Goal: Transaction & Acquisition: Book appointment/travel/reservation

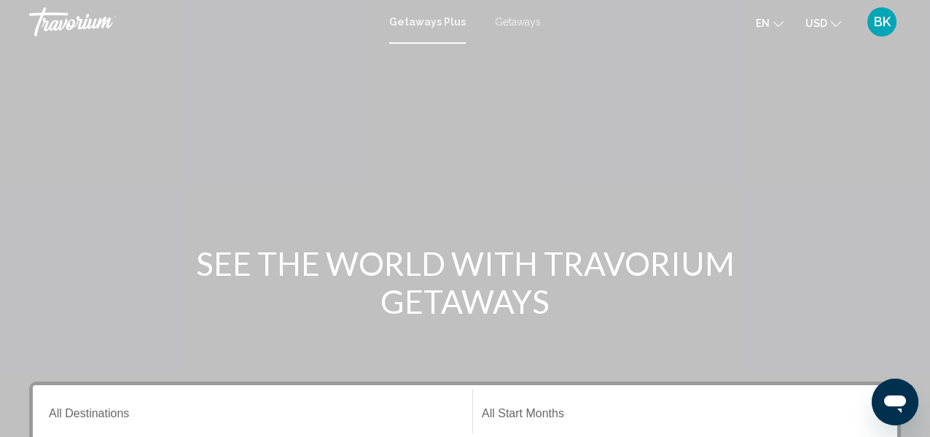
click at [518, 18] on span "Getaways" at bounding box center [518, 22] width 46 height 12
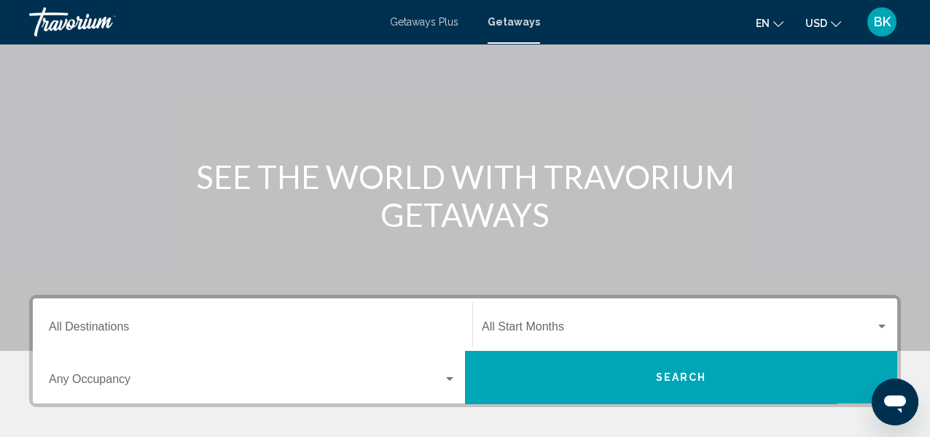
scroll to position [94, 0]
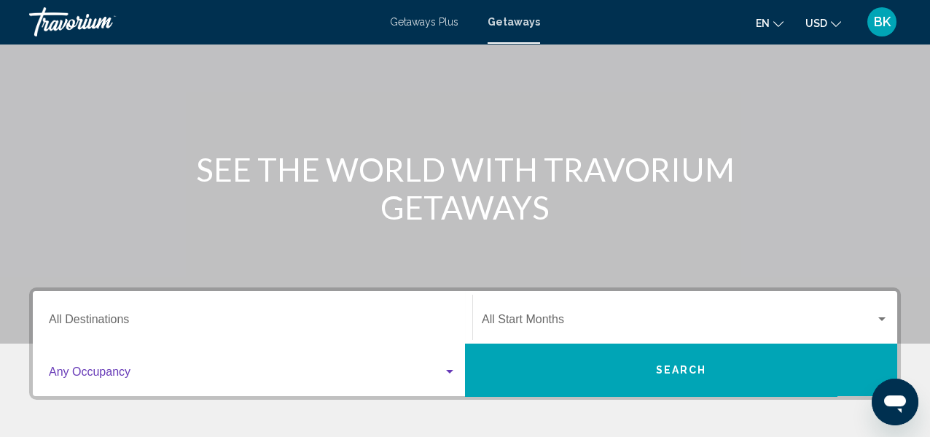
click at [447, 369] on div "Search widget" at bounding box center [449, 372] width 13 height 12
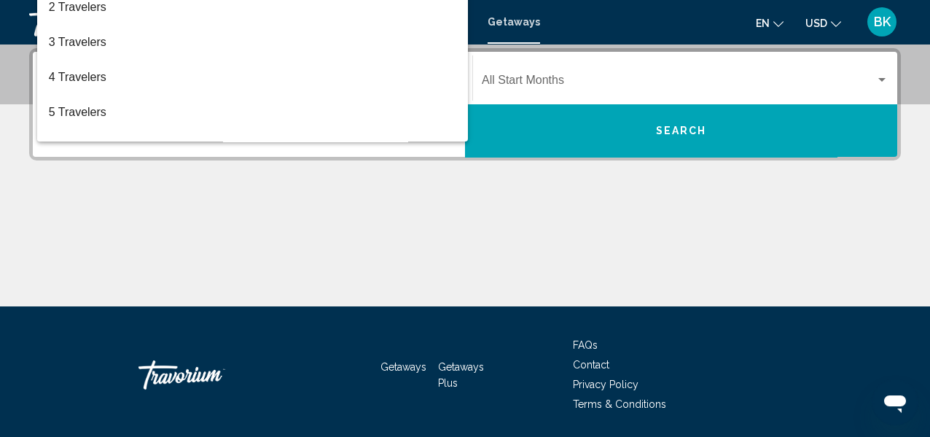
scroll to position [0, 0]
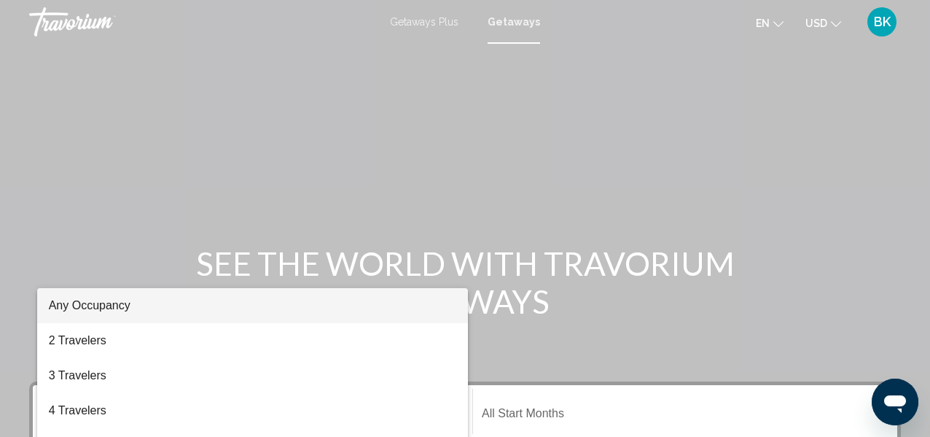
click at [210, 204] on div at bounding box center [465, 218] width 930 height 437
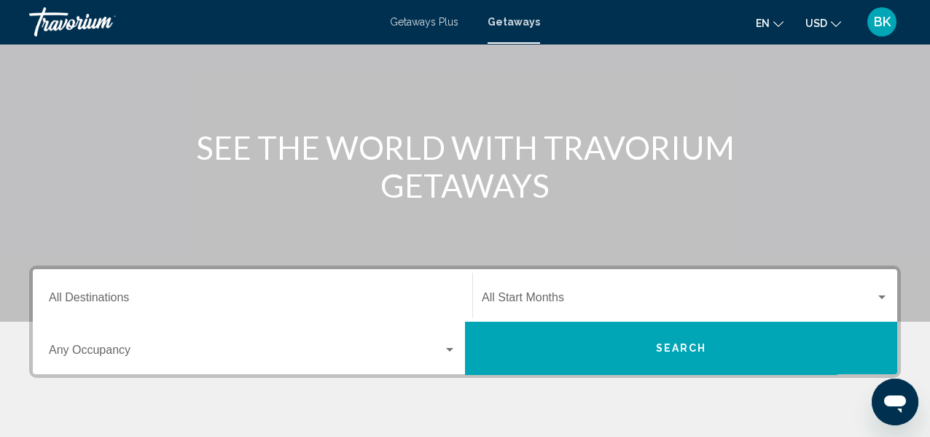
scroll to position [121, 0]
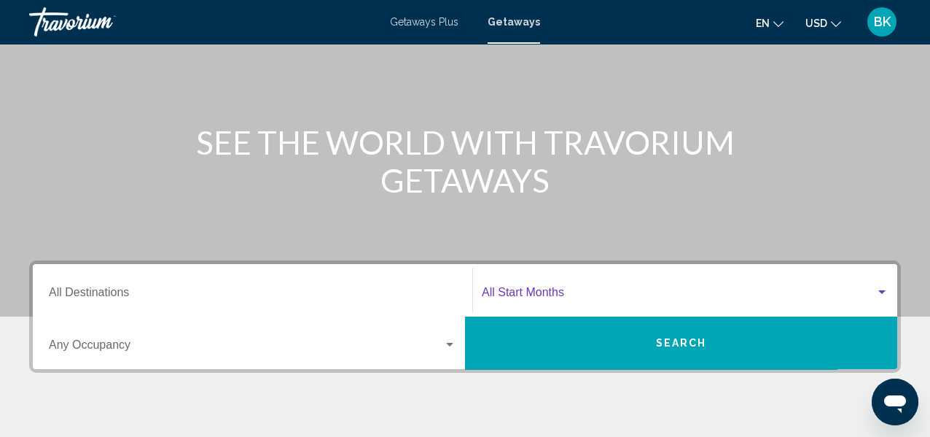
click at [575, 294] on span "Search widget" at bounding box center [679, 295] width 394 height 13
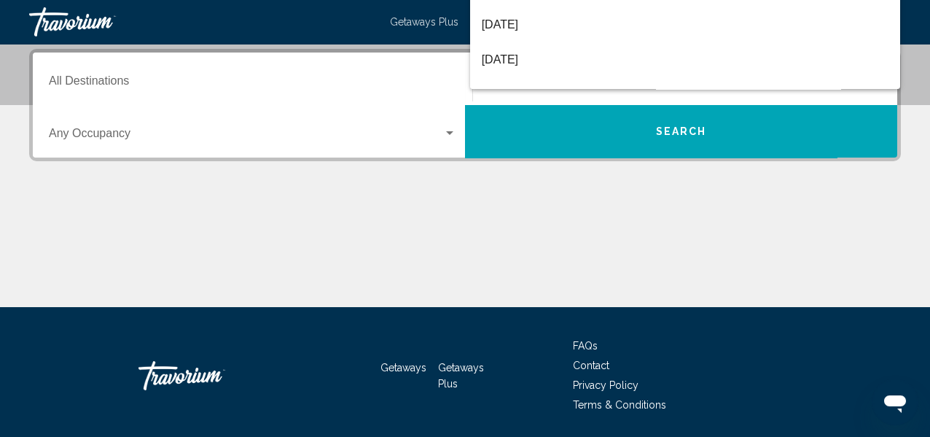
scroll to position [333, 0]
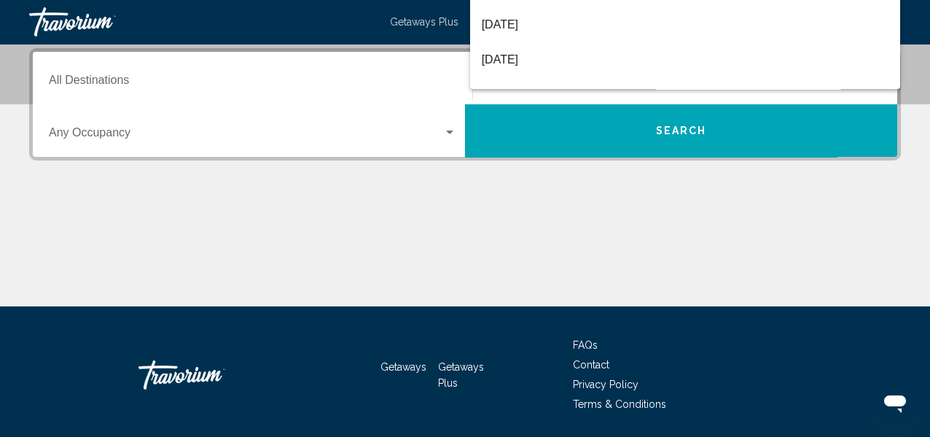
click at [120, 138] on div at bounding box center [465, 218] width 930 height 437
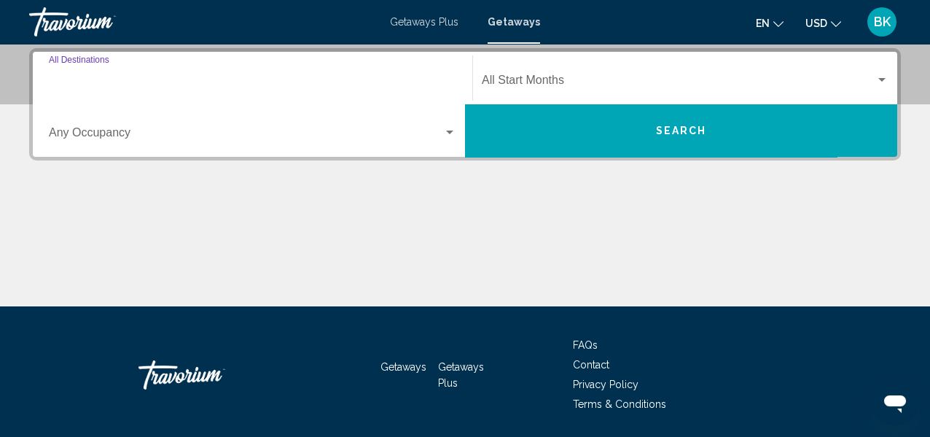
click at [125, 79] on input "Destination All Destinations" at bounding box center [253, 83] width 408 height 13
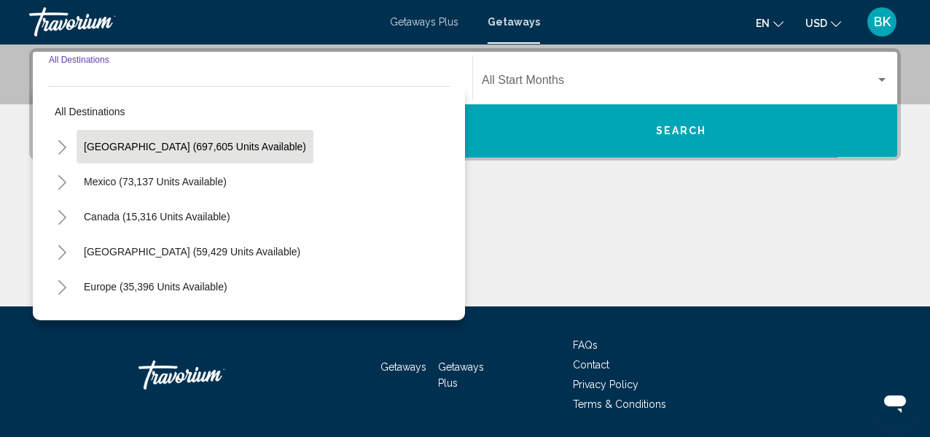
click at [236, 147] on span "[GEOGRAPHIC_DATA] (697,605 units available)" at bounding box center [195, 147] width 222 height 12
type input "**********"
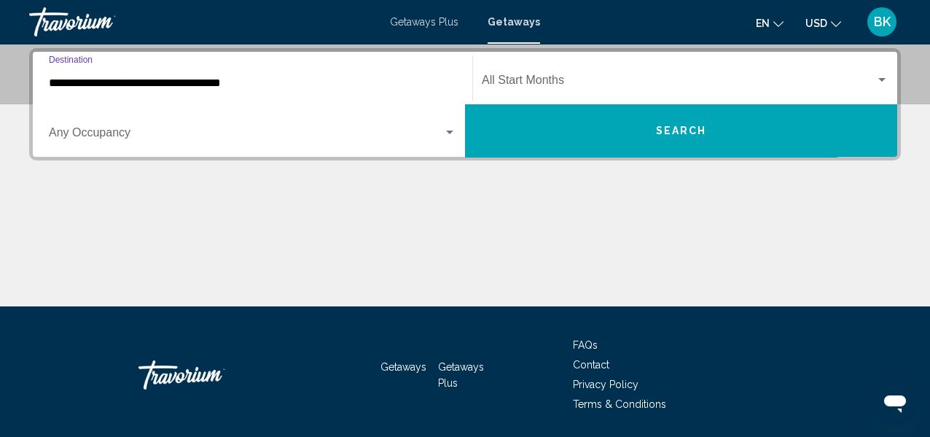
click at [647, 128] on button "Search" at bounding box center [681, 130] width 432 height 52
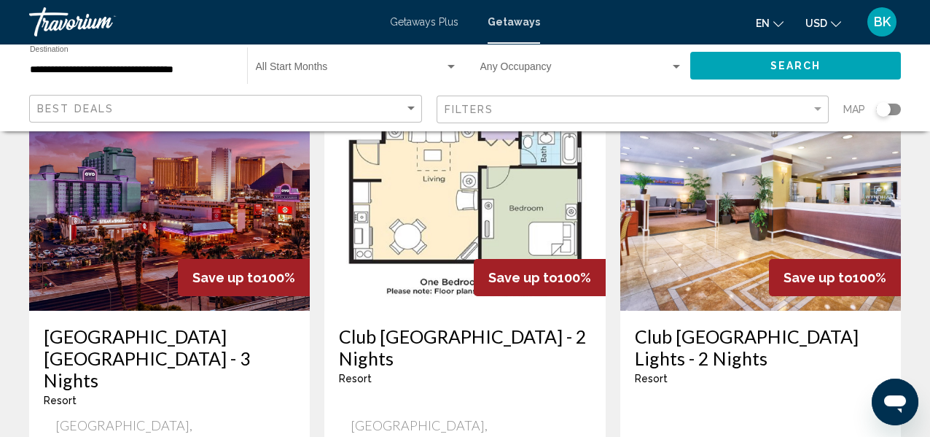
scroll to position [125, 0]
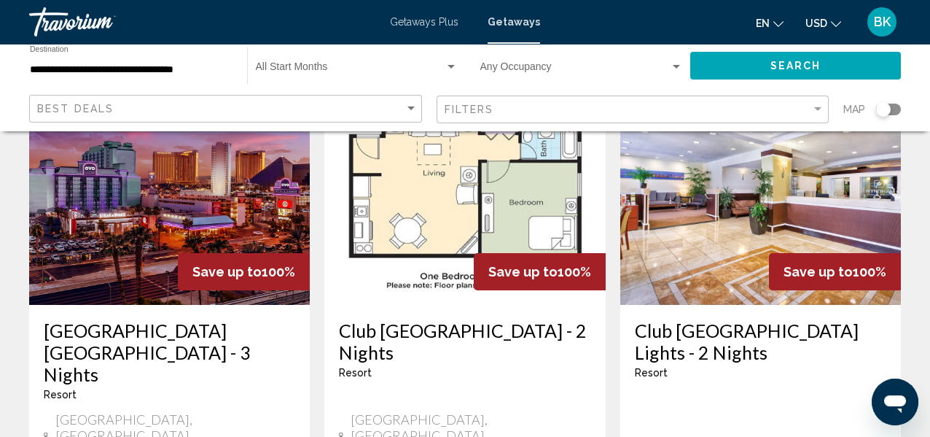
click at [792, 63] on span "Search" at bounding box center [796, 67] width 51 height 12
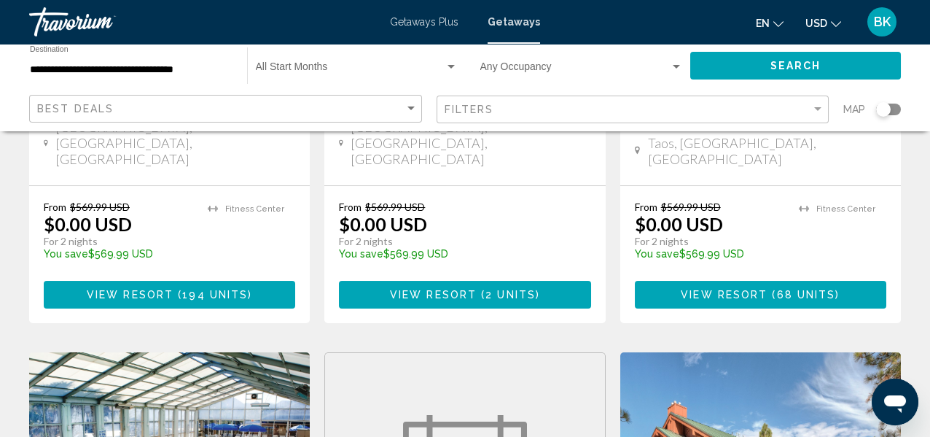
scroll to position [586, 0]
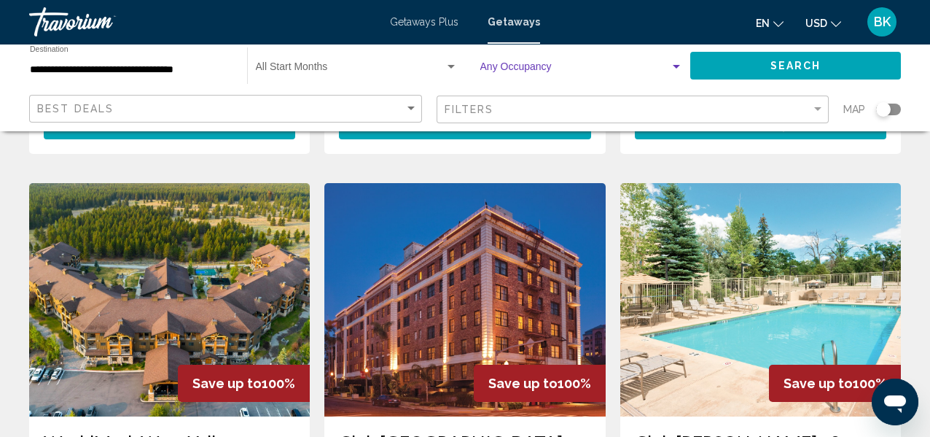
click at [680, 63] on div "Search widget" at bounding box center [676, 67] width 13 height 12
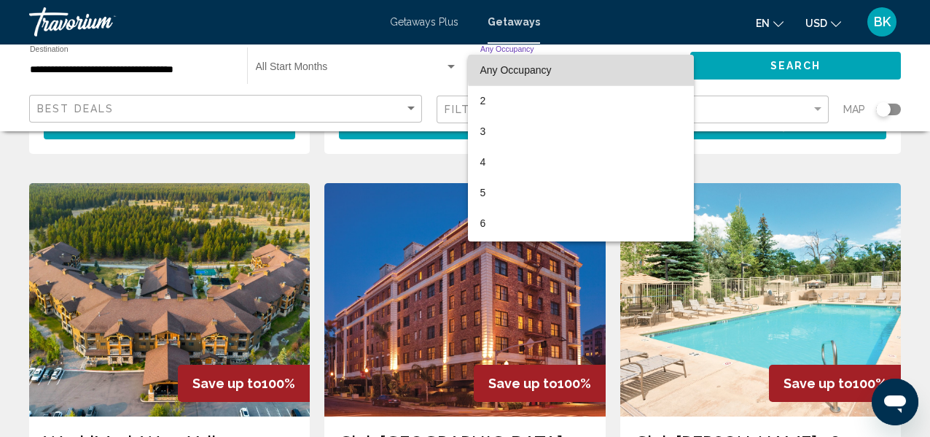
click at [680, 63] on mat-option "Any Occupancy" at bounding box center [581, 70] width 226 height 31
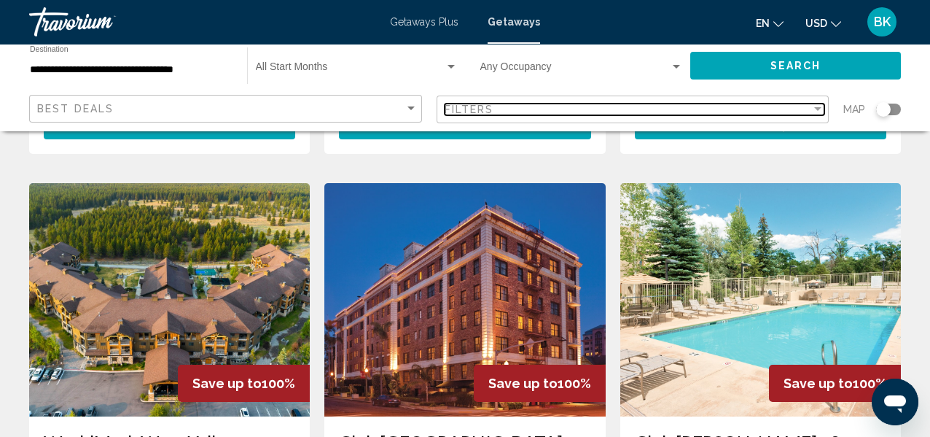
click at [535, 104] on div "Filters" at bounding box center [628, 110] width 367 height 12
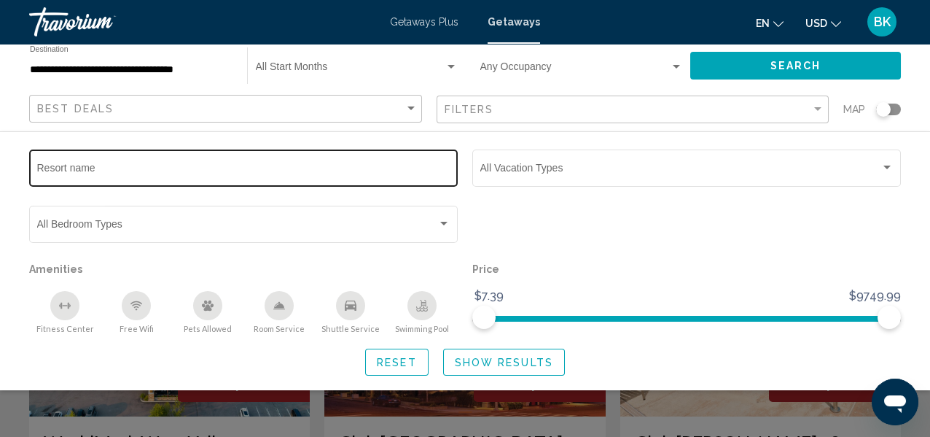
click at [357, 167] on input "Resort name" at bounding box center [243, 171] width 413 height 12
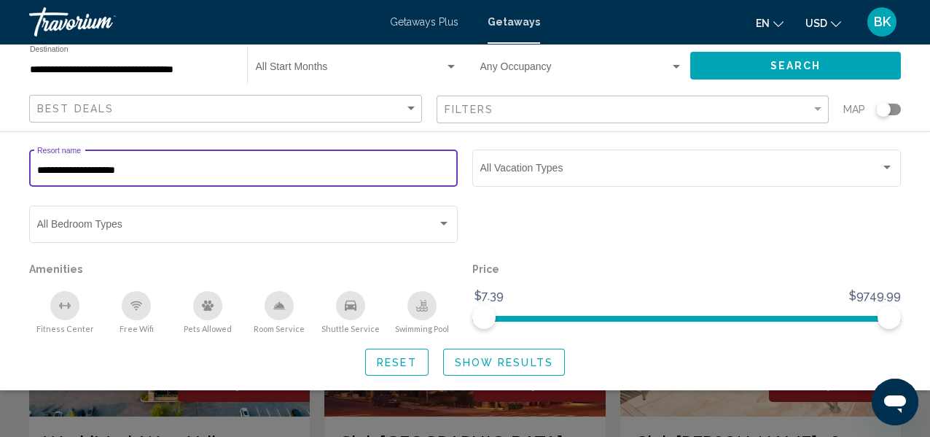
type input "**********"
click at [774, 57] on button "Search" at bounding box center [795, 65] width 211 height 27
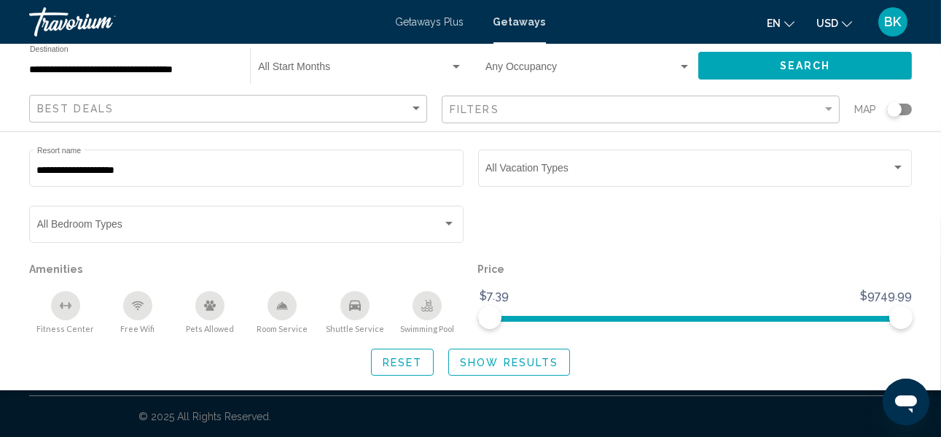
click at [386, 366] on span "Reset" at bounding box center [403, 363] width 40 height 12
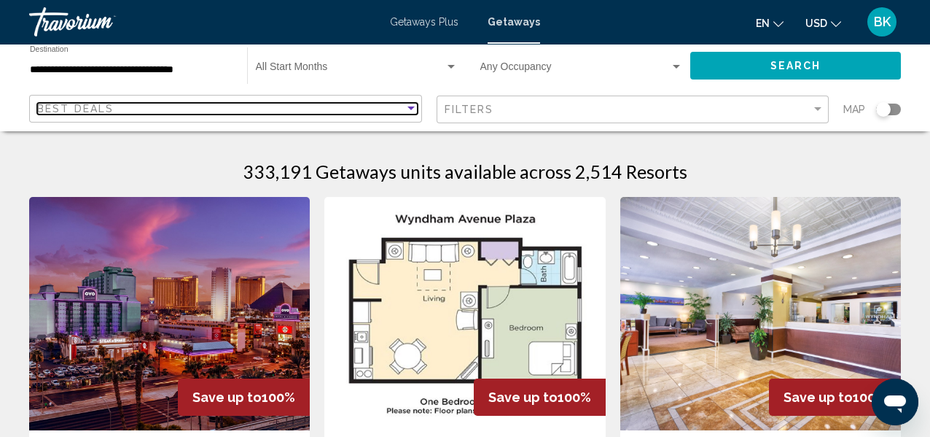
click at [409, 105] on div "Sort by" at bounding box center [411, 109] width 13 height 12
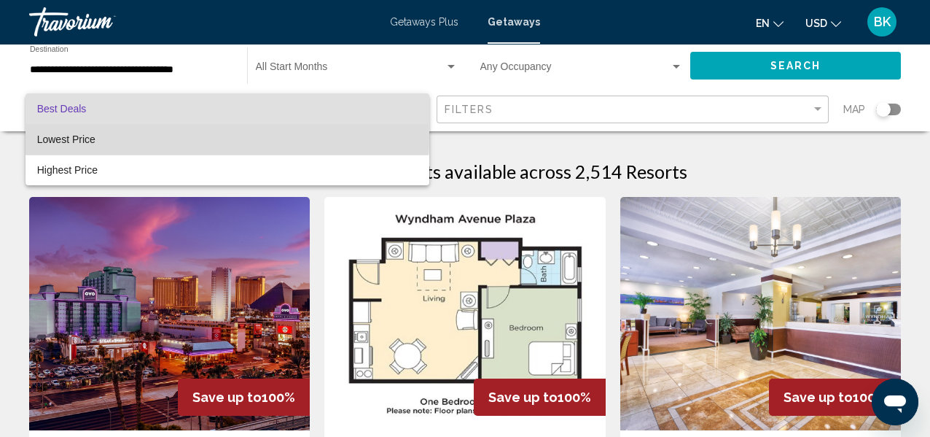
click at [83, 136] on span "Lowest Price" at bounding box center [66, 139] width 58 height 12
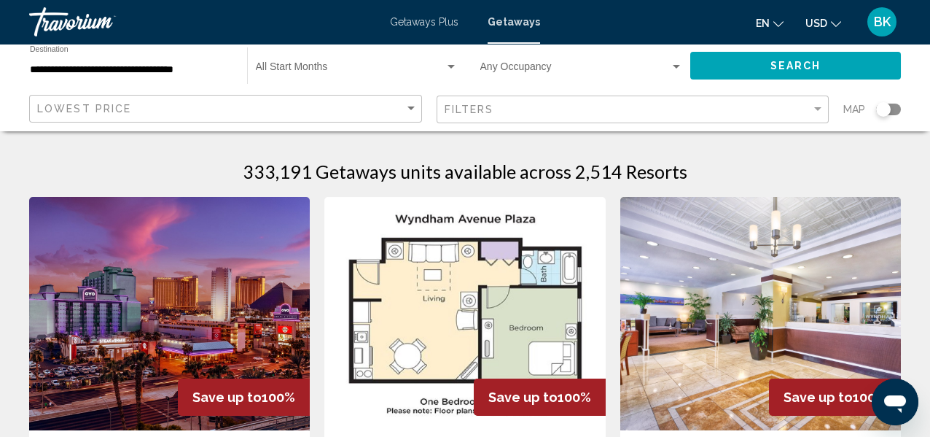
click at [752, 117] on div "Filters" at bounding box center [635, 109] width 381 height 27
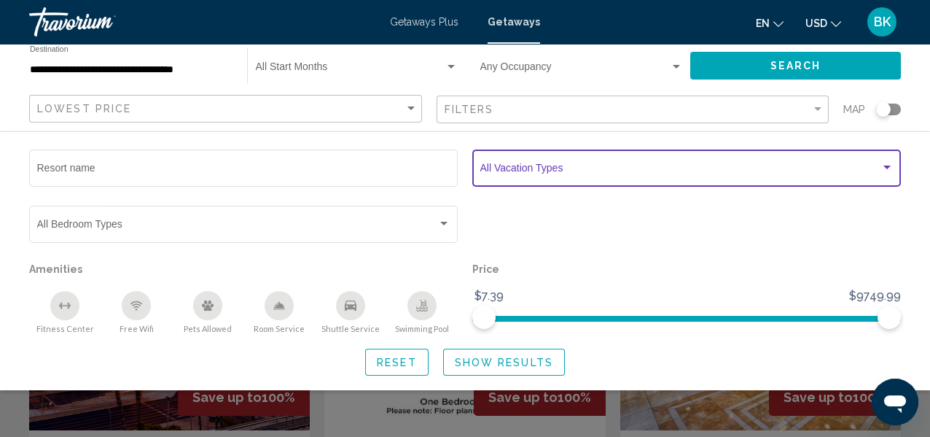
click at [887, 163] on div "Search widget" at bounding box center [887, 168] width 13 height 12
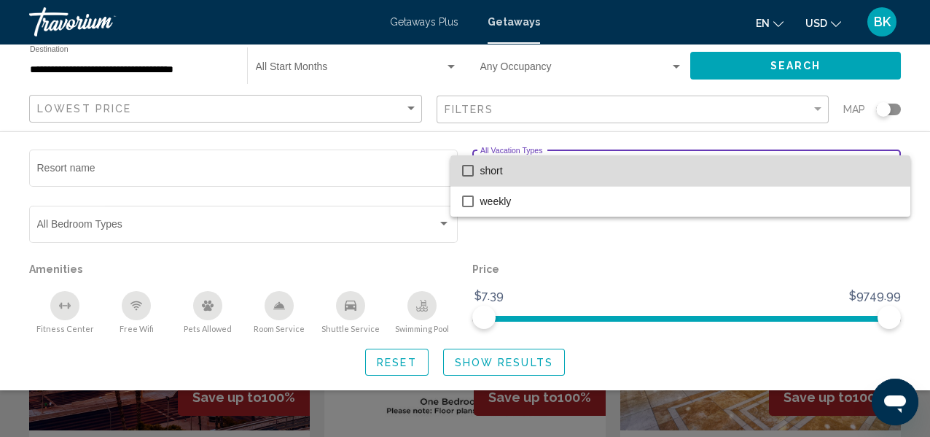
click at [473, 171] on mat-pseudo-checkbox at bounding box center [468, 171] width 12 height 12
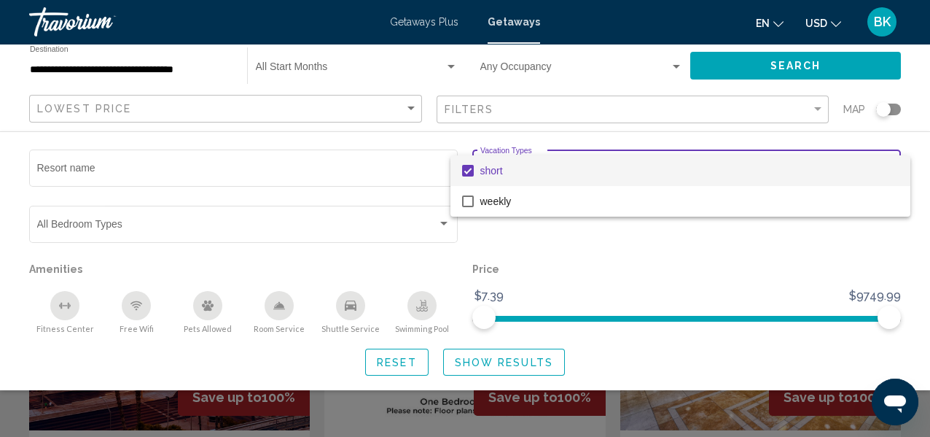
click at [602, 237] on div at bounding box center [465, 218] width 930 height 437
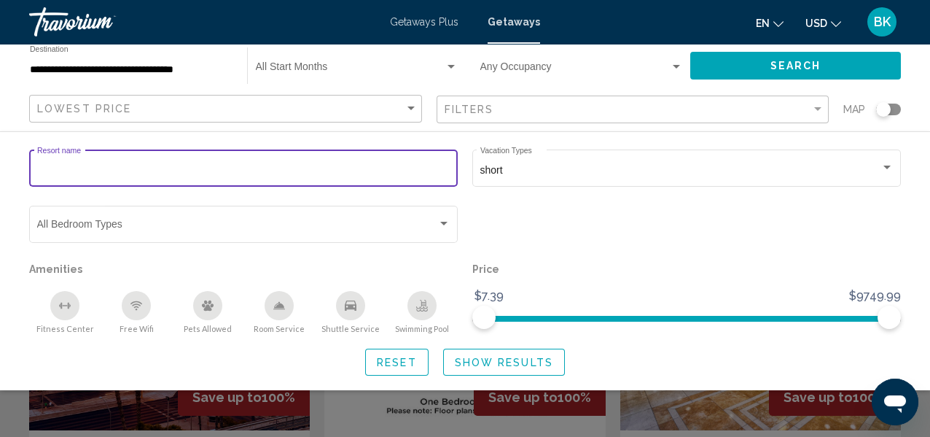
click at [125, 175] on input "Resort name" at bounding box center [243, 171] width 413 height 12
type input "**********"
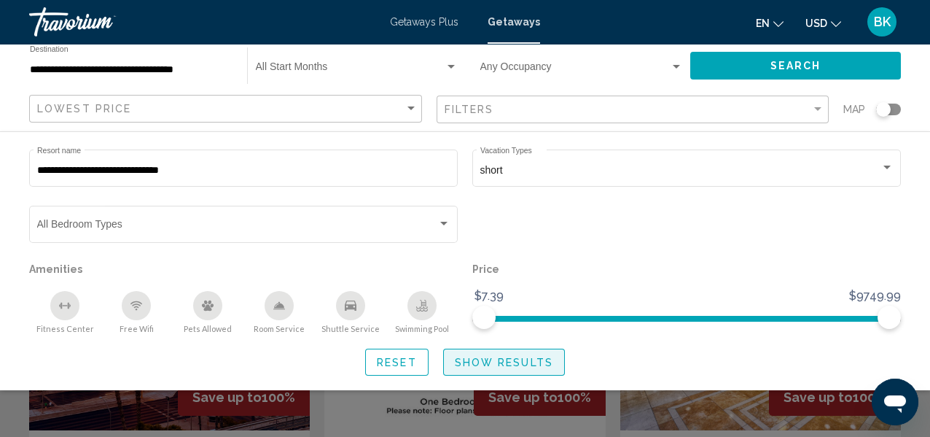
click at [527, 360] on span "Show Results" at bounding box center [504, 363] width 98 height 12
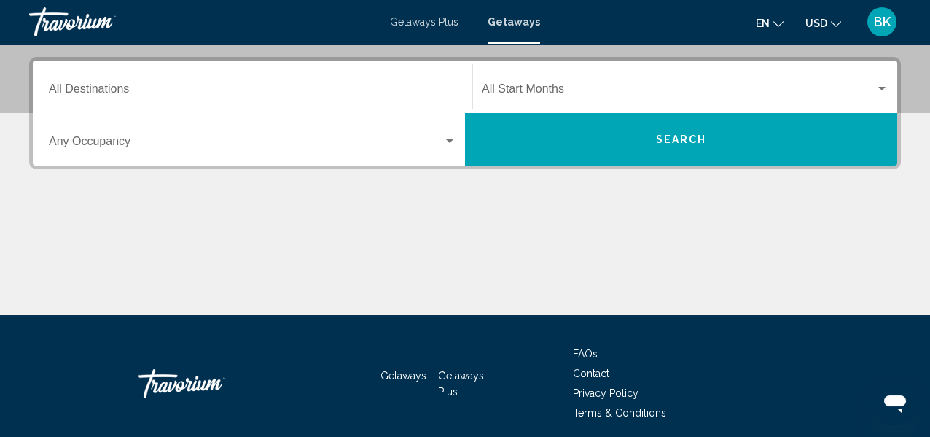
scroll to position [311, 0]
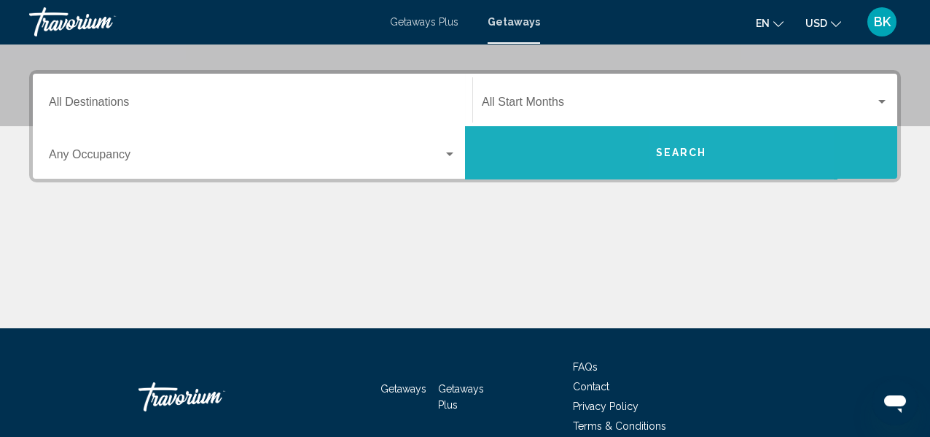
click at [702, 155] on span "Search" at bounding box center [681, 153] width 51 height 12
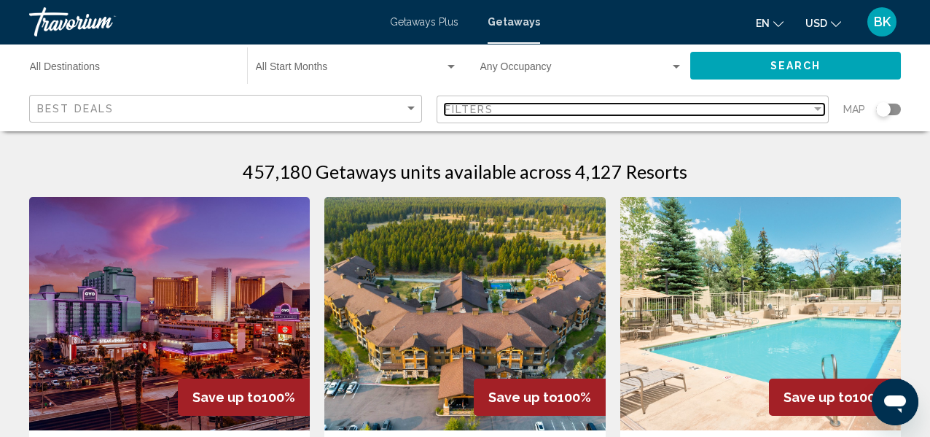
click at [819, 109] on div "Filter" at bounding box center [817, 109] width 7 height 4
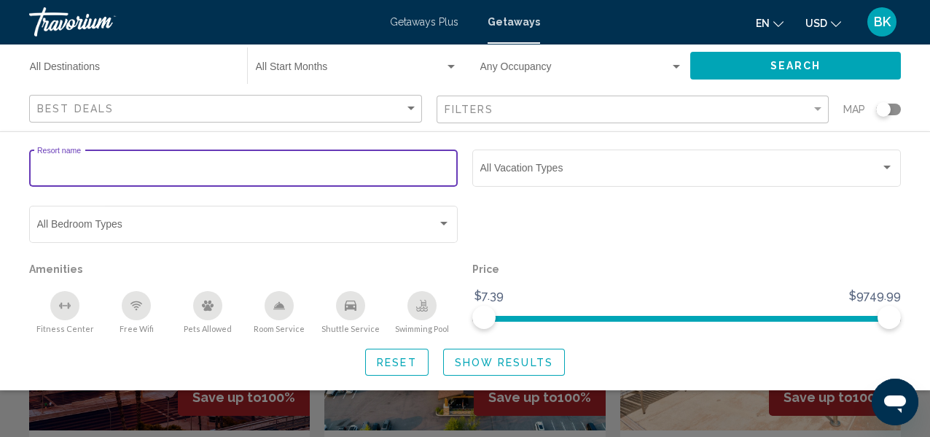
click at [105, 172] on input "Resort name" at bounding box center [243, 171] width 413 height 12
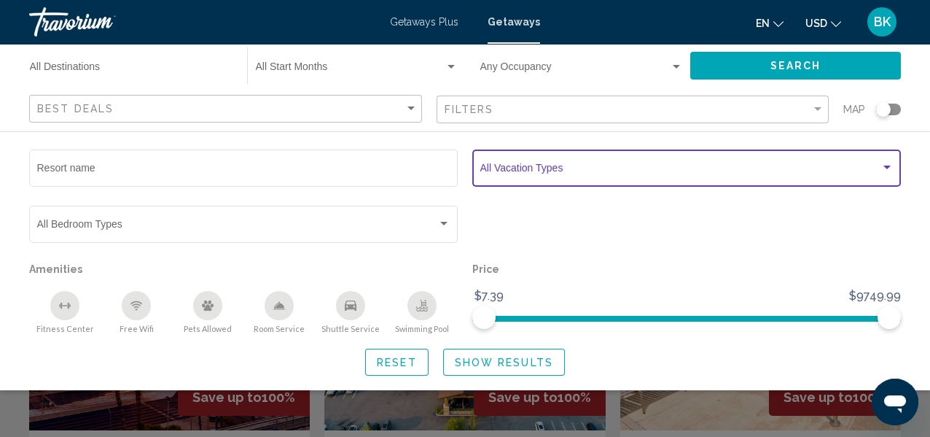
click at [551, 169] on span "Search widget" at bounding box center [681, 171] width 400 height 12
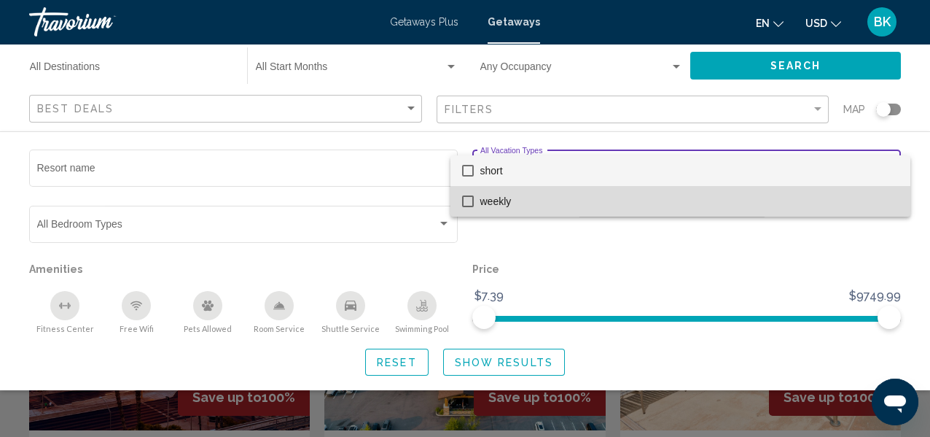
click at [467, 198] on mat-pseudo-checkbox at bounding box center [468, 201] width 12 height 12
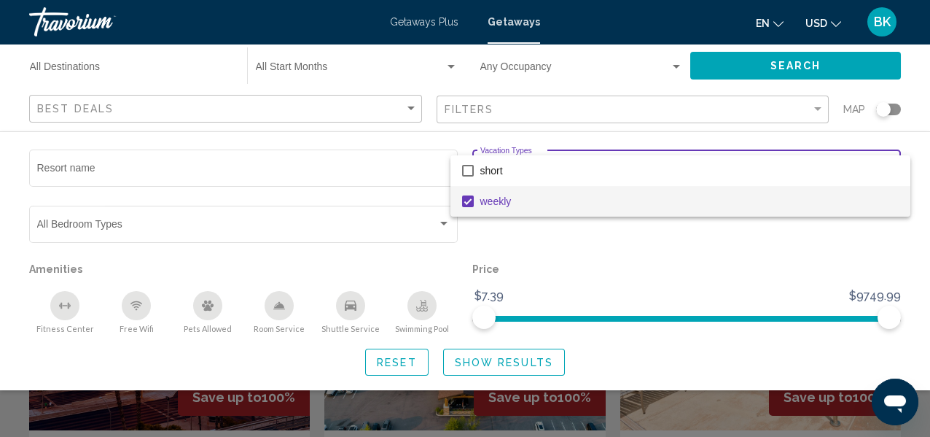
click at [558, 231] on div at bounding box center [465, 218] width 930 height 437
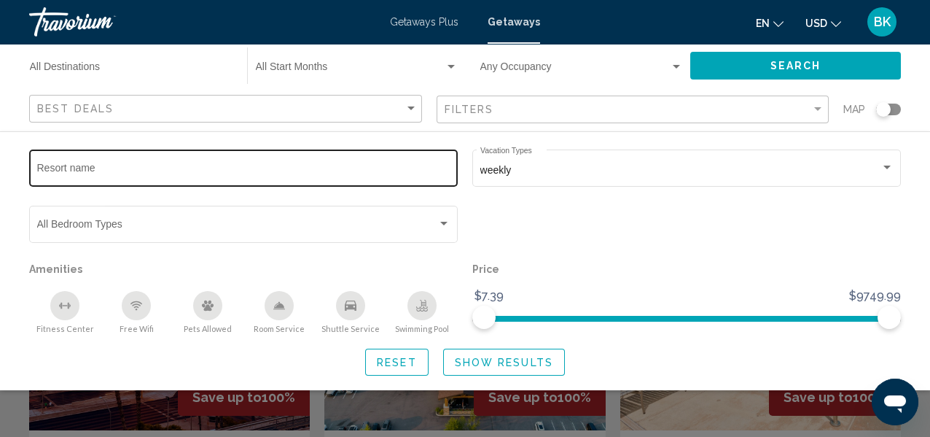
click at [346, 174] on input "Resort name" at bounding box center [243, 171] width 413 height 12
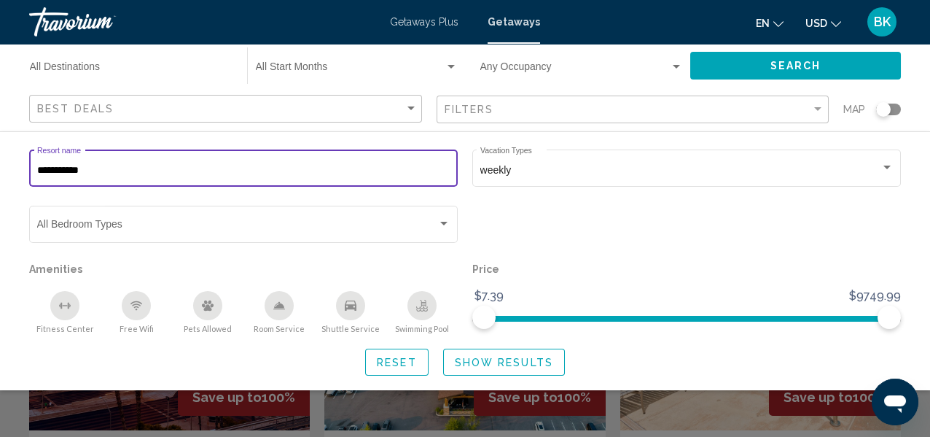
type input "**********"
click at [505, 360] on span "Show Results" at bounding box center [504, 363] width 98 height 12
